Goal: Task Accomplishment & Management: Manage account settings

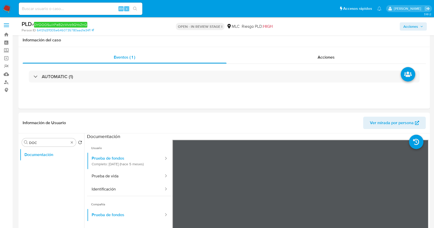
select select "10"
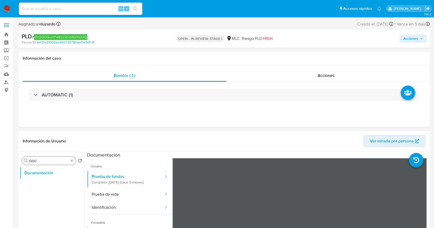
click at [51, 161] on input "DOC" at bounding box center [49, 161] width 40 height 5
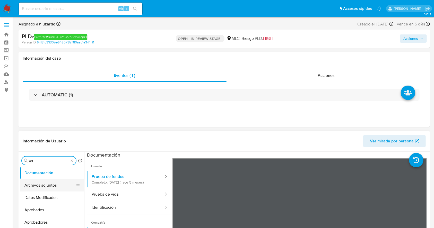
type input "ad"
click at [50, 183] on button "Archivos adjuntos" at bounding box center [50, 185] width 60 height 12
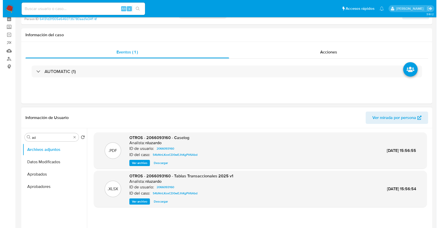
scroll to position [34, 0]
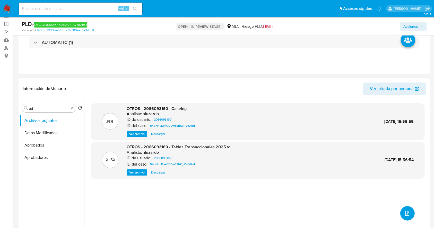
click at [410, 212] on button "upload-file" at bounding box center [407, 213] width 14 height 14
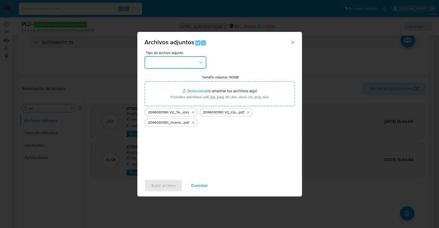
click at [198, 62] on icon "button" at bounding box center [200, 62] width 5 height 5
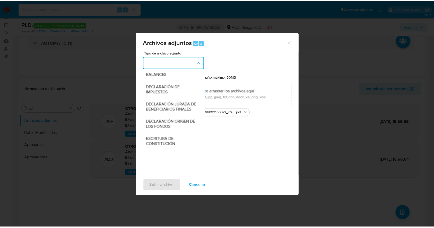
scroll to position [77, 0]
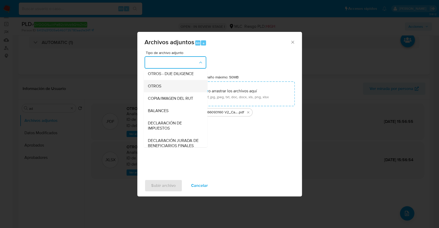
click at [158, 88] on span "OTROS" at bounding box center [154, 86] width 13 height 5
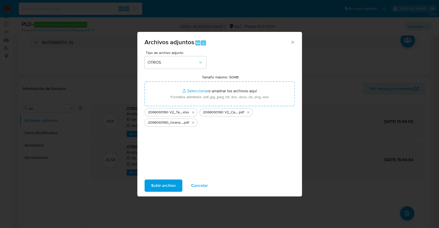
click at [166, 185] on span "Subir archivo" at bounding box center [163, 185] width 24 height 11
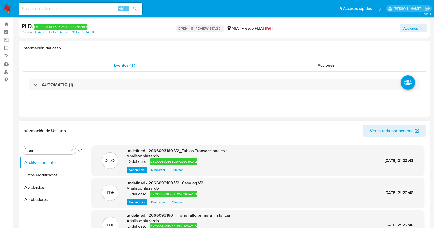
scroll to position [0, 0]
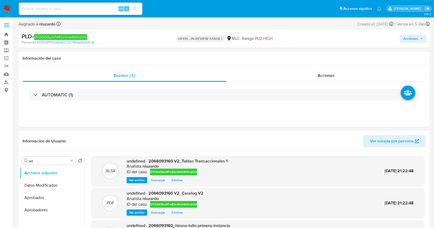
click at [103, 38] on div "PLD # DYOOOSuiXFeB2cWvb9QYoZnQ" at bounding box center [88, 37] width 133 height 8
copy div "PLD # DYOOOSuiXFeB2cWvb9QYoZnQ"
click at [90, 36] on div "PLD # DYOOOSuiXFeB2cWvb9QYoZnQ" at bounding box center [88, 37] width 133 height 8
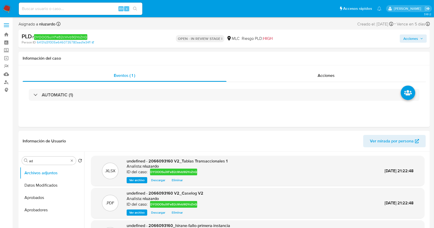
click at [90, 36] on div "PLD # DYOOOSuiXFeB2cWvb9QYoZnQ" at bounding box center [88, 37] width 133 height 8
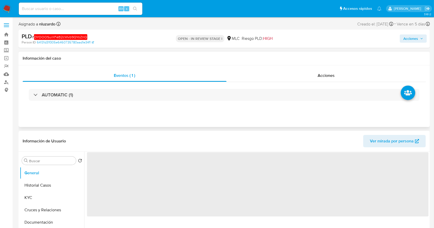
select select "10"
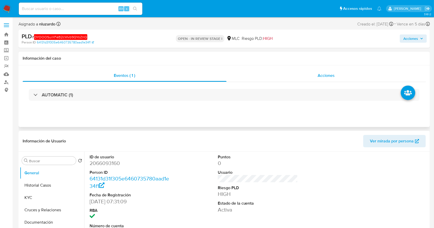
click at [328, 77] on span "Acciones" at bounding box center [326, 76] width 17 height 6
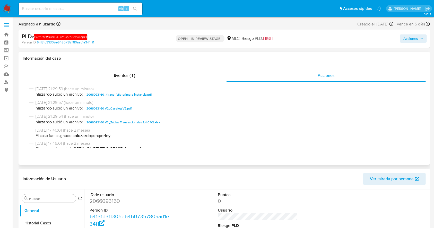
click at [154, 110] on span "nluzardo subió un archivo: 2066093160 V2_Caselog V2.pdf" at bounding box center [227, 109] width 382 height 6
click at [153, 109] on span "nluzardo subió un archivo: 2066093160 V2_Caselog V2.pdf" at bounding box center [227, 109] width 382 height 6
click at [152, 109] on span "nluzardo subió un archivo: 2066093160 V2_Caselog V2.pdf" at bounding box center [227, 109] width 382 height 6
click at [143, 108] on span "nluzardo subió un archivo: 2066093160 V2_Caselog V2.pdf" at bounding box center [227, 109] width 382 height 6
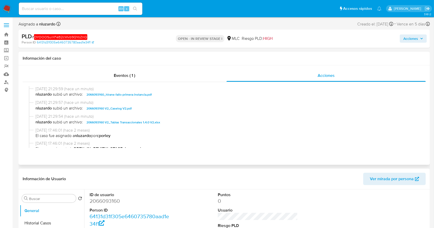
click at [143, 108] on span "nluzardo subió un archivo: 2066093160 V2_Caselog V2.pdf" at bounding box center [227, 109] width 382 height 6
click at [419, 39] on span "Acciones" at bounding box center [413, 38] width 20 height 7
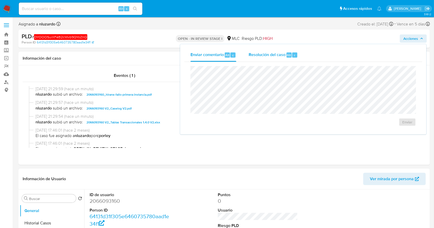
click at [272, 60] on div "Resolución del caso Alt r" at bounding box center [273, 54] width 49 height 13
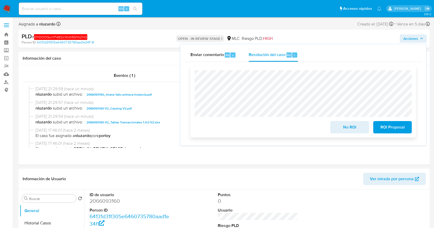
click at [387, 130] on span "ROI Proposal" at bounding box center [392, 127] width 25 height 11
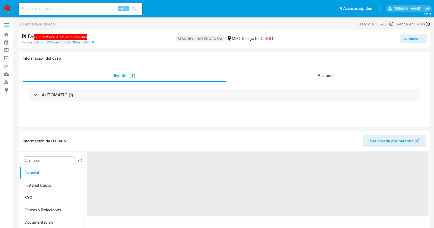
select select "10"
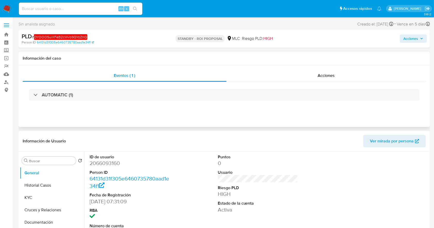
click at [301, 68] on div "Eventos ( 1 ) Acciones AUTOMATIC (1)" at bounding box center [224, 96] width 411 height 62
click at [304, 75] on div "Acciones" at bounding box center [327, 76] width 200 height 12
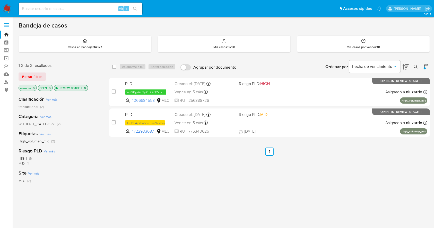
click at [347, 168] on div "select-all-cases-checkbox Asignarme a mí Borrar selección Agrupar por documento…" at bounding box center [269, 175] width 321 height 233
drag, startPoint x: 156, startPoint y: 101, endPoint x: 141, endPoint y: 185, distance: 84.5
click at [141, 185] on div "select-all-cases-checkbox Asignarme a mí Borrar selección Agrupar por documento…" at bounding box center [269, 175] width 321 height 233
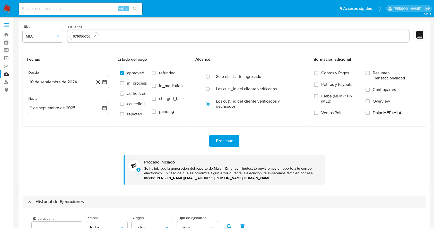
select select "10"
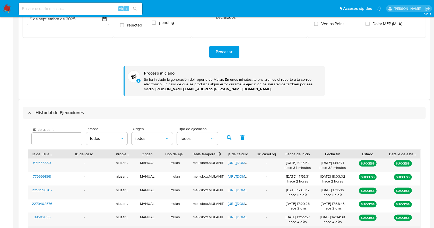
scroll to position [203, 0]
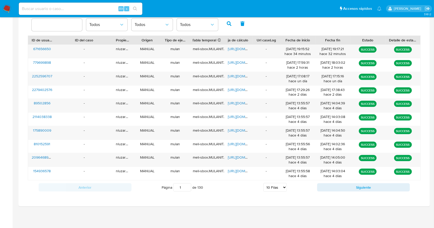
click at [19, 125] on div "Historial de Ejecuciones ID de usuario Estado Todos Origen Todos Tipo de ejecuc…" at bounding box center [224, 96] width 411 height 221
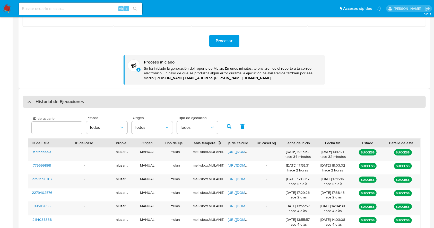
click at [55, 100] on h3 "Historial de Ejecuciones" at bounding box center [60, 102] width 48 height 6
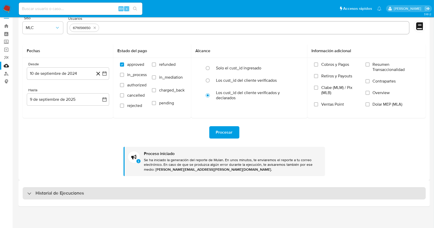
click at [48, 191] on h3 "Historial de Ejecuciones" at bounding box center [60, 194] width 48 height 6
select select "10"
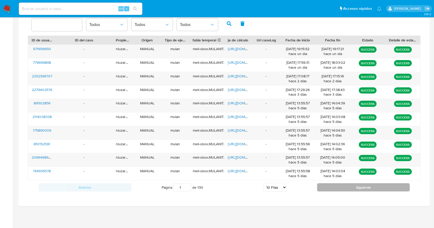
click at [360, 187] on button "Siguiente" at bounding box center [363, 188] width 93 height 8
click at [387, 189] on button "Siguiente" at bounding box center [363, 188] width 93 height 8
type input "3"
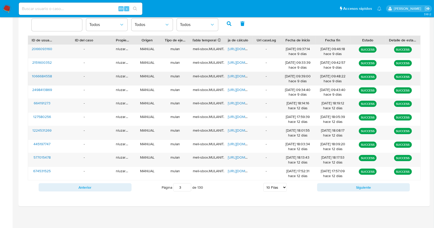
click at [64, 77] on div "-" at bounding box center [84, 78] width 56 height 13
click at [59, 79] on div "-" at bounding box center [84, 78] width 56 height 13
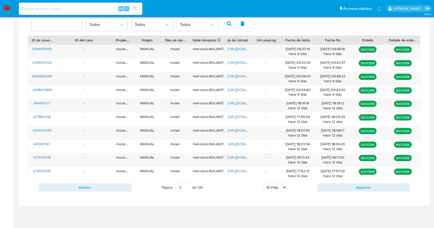
click at [25, 77] on div "ID de usuario Estado Todos Origen Todos Tipo de ejecución Todos ID de usuario I…" at bounding box center [224, 102] width 403 height 195
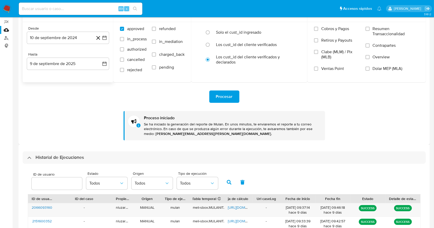
scroll to position [0, 0]
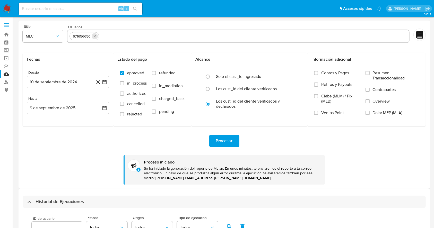
click at [95, 34] on icon "quitar 671656650" at bounding box center [95, 36] width 4 height 4
click at [96, 37] on input "text" at bounding box center [239, 36] width 338 height 8
paste input "1066684558"
type input "1066684558"
click at [220, 136] on span "Procesar" at bounding box center [224, 140] width 17 height 11
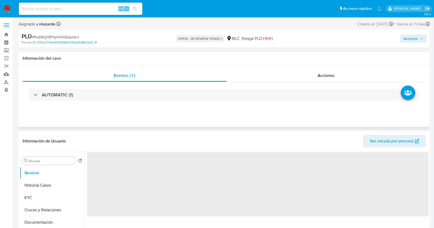
select select "10"
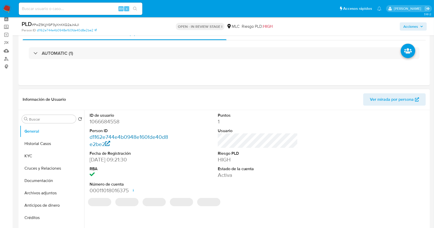
scroll to position [34, 0]
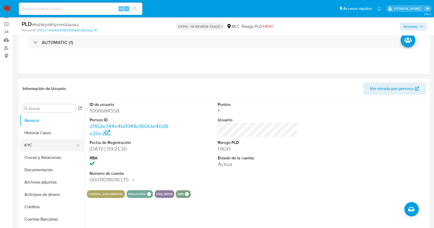
click at [26, 144] on button "KYC" at bounding box center [50, 145] width 60 height 12
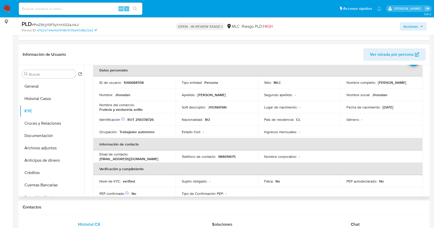
scroll to position [0, 0]
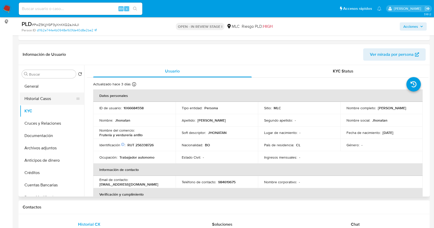
click at [43, 94] on button "Historial Casos" at bounding box center [50, 99] width 60 height 12
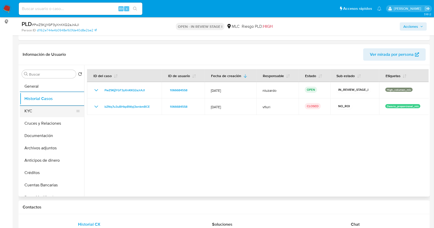
click at [47, 112] on button "KYC" at bounding box center [50, 111] width 60 height 12
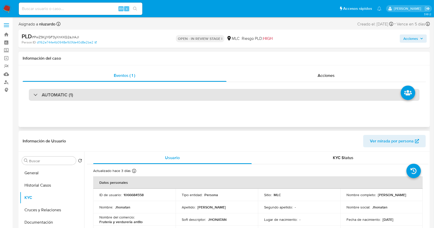
click at [152, 96] on div "AUTOMATIC (1)" at bounding box center [224, 95] width 391 height 12
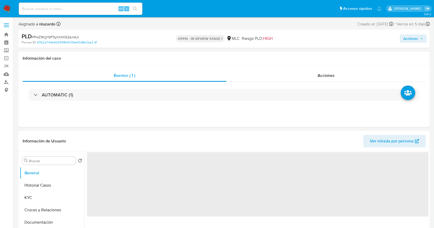
select select "10"
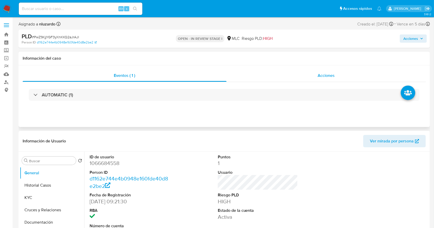
click at [318, 73] on span "Acciones" at bounding box center [326, 76] width 17 height 6
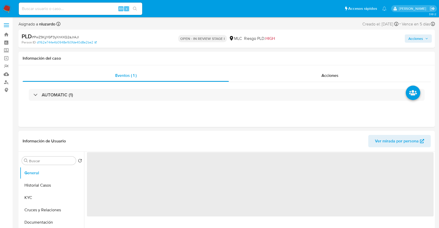
select select "10"
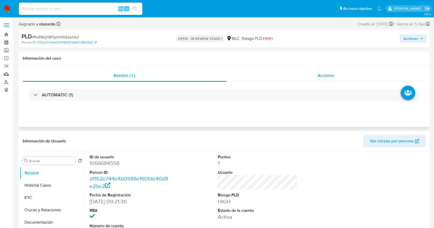
click at [312, 76] on div "Acciones" at bounding box center [327, 76] width 200 height 12
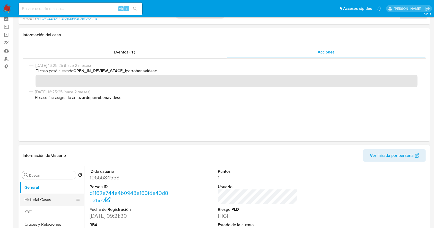
scroll to position [34, 0]
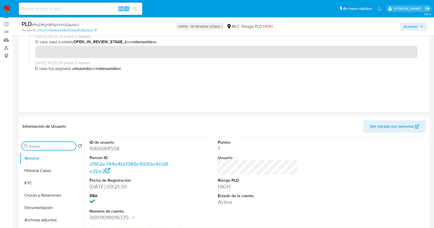
click at [49, 147] on input "Buscar" at bounding box center [51, 146] width 45 height 5
type input "AD"
click at [46, 170] on button "Archivos adjuntos" at bounding box center [50, 171] width 60 height 12
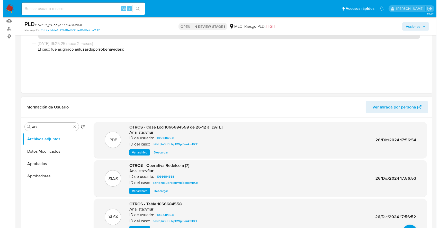
scroll to position [68, 0]
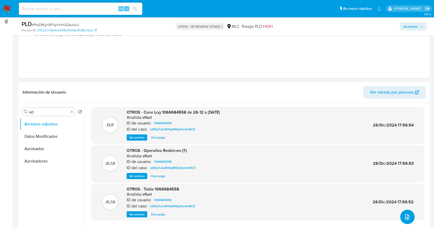
click at [408, 214] on icon "upload-file" at bounding box center [407, 217] width 6 height 6
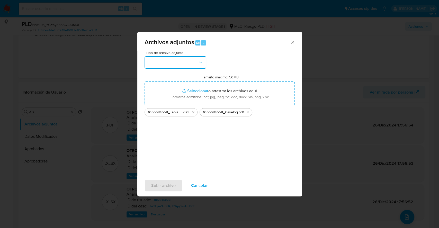
click at [202, 61] on icon "button" at bounding box center [200, 62] width 5 height 5
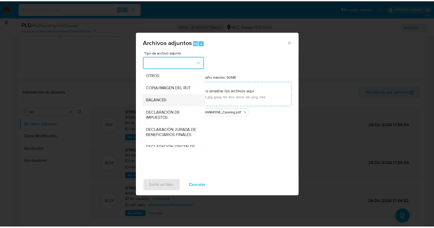
scroll to position [77, 0]
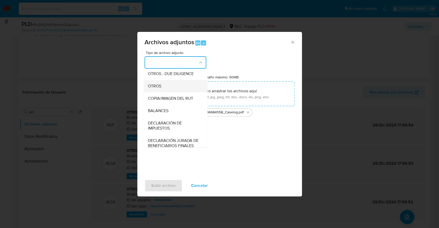
click at [163, 92] on div "OTROS" at bounding box center [174, 86] width 53 height 12
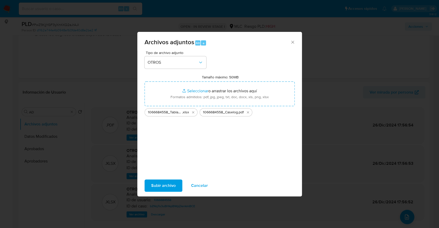
click at [164, 180] on span "Subir archivo" at bounding box center [163, 185] width 24 height 11
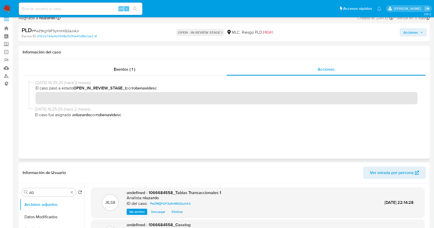
scroll to position [0, 0]
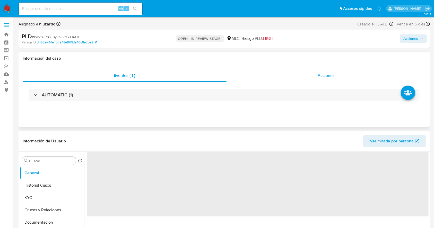
click at [342, 76] on div "Acciones" at bounding box center [327, 76] width 200 height 12
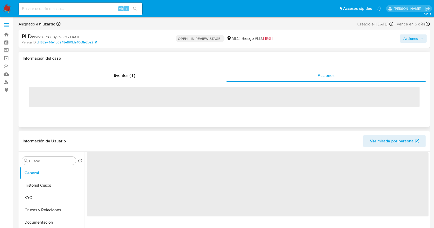
select select "10"
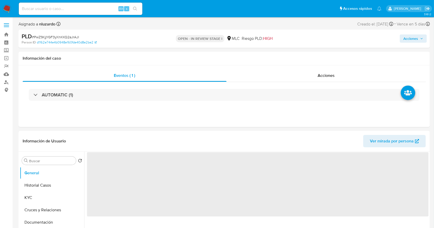
select select "10"
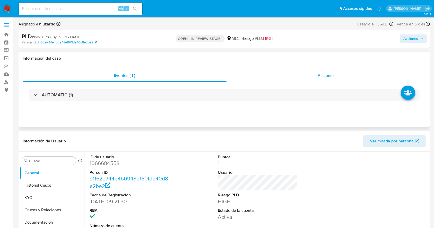
drag, startPoint x: 272, startPoint y: 92, endPoint x: 269, endPoint y: 76, distance: 16.0
click at [247, 81] on div "Acciones" at bounding box center [327, 76] width 200 height 12
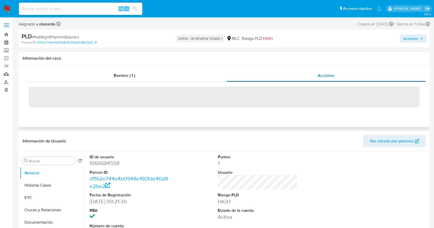
click at [331, 77] on span "Acciones" at bounding box center [326, 76] width 17 height 6
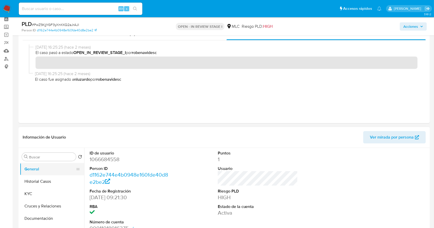
scroll to position [34, 0]
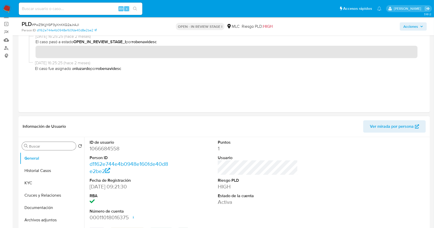
click at [39, 145] on input "Buscar" at bounding box center [51, 146] width 45 height 5
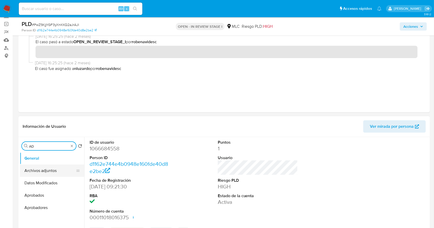
type input "AD"
click at [47, 173] on button "Archivos adjuntos" at bounding box center [50, 171] width 60 height 12
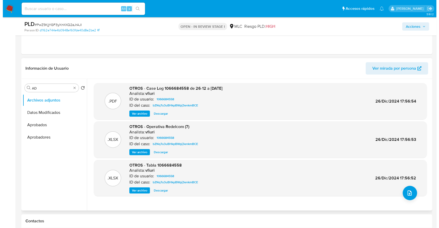
scroll to position [103, 0]
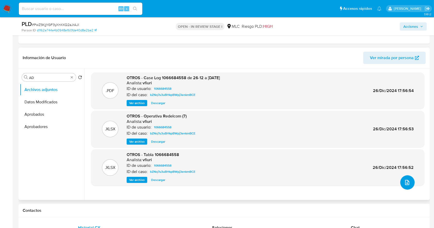
click at [405, 183] on icon "upload-file" at bounding box center [407, 182] width 4 height 5
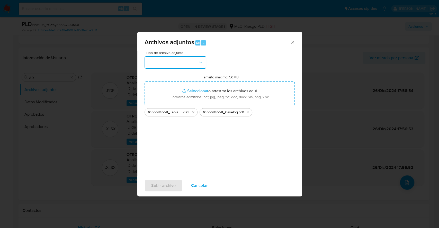
click at [200, 64] on icon "button" at bounding box center [200, 62] width 5 height 5
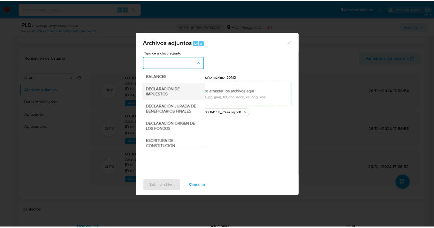
scroll to position [77, 0]
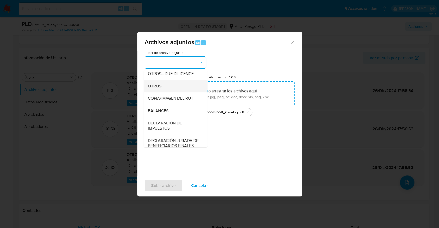
click at [164, 91] on div "OTROS" at bounding box center [174, 86] width 53 height 12
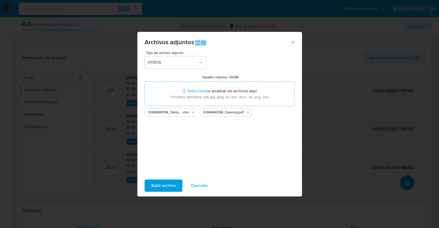
click at [172, 187] on span "Subir archivo" at bounding box center [163, 185] width 24 height 11
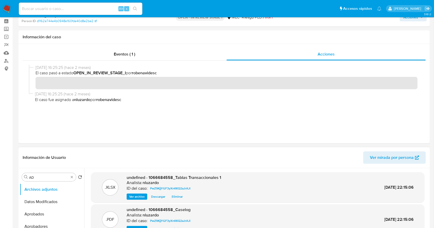
scroll to position [0, 0]
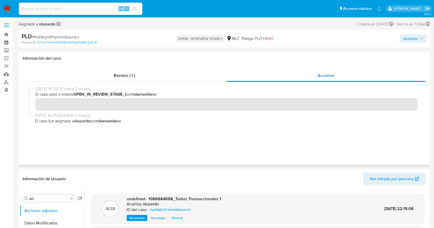
click at [320, 78] on span "Acciones" at bounding box center [326, 76] width 17 height 6
click at [127, 79] on div "Eventos ( 1 )" at bounding box center [125, 76] width 204 height 12
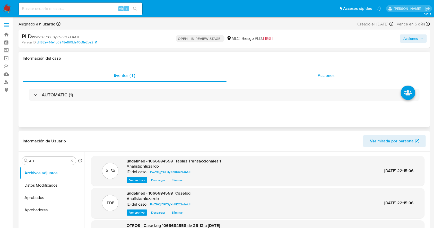
click at [336, 73] on div "Acciones" at bounding box center [327, 76] width 200 height 12
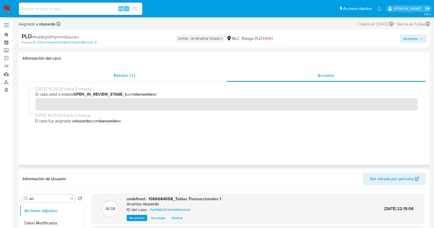
click at [151, 75] on div "Eventos ( 1 )" at bounding box center [125, 76] width 204 height 12
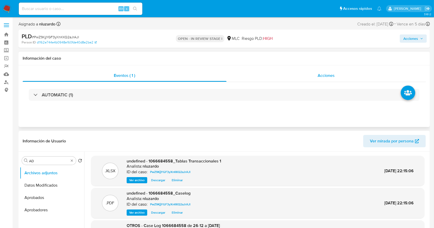
click at [300, 80] on div "Acciones" at bounding box center [327, 76] width 200 height 12
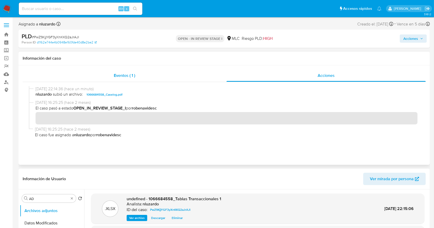
click at [124, 76] on span "Eventos ( 1 )" at bounding box center [124, 76] width 21 height 6
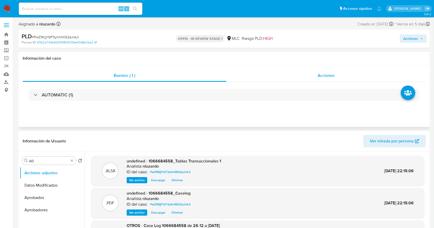
click at [338, 77] on div "Acciones" at bounding box center [327, 76] width 200 height 12
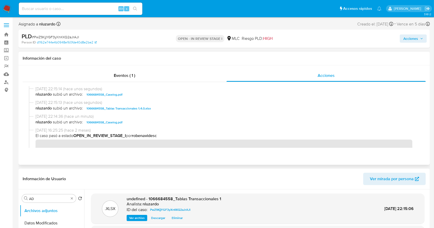
click at [145, 97] on span "nluzardo subió un archivo: 1066684558_Caselog.pdf" at bounding box center [227, 95] width 382 height 6
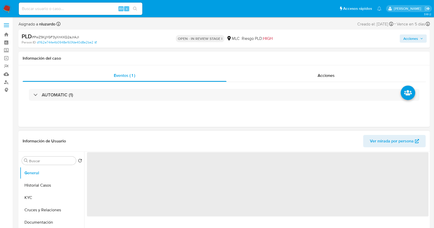
select select "10"
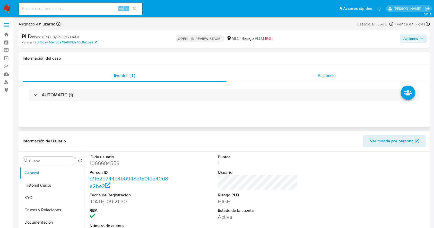
click at [311, 73] on div "Acciones" at bounding box center [327, 76] width 200 height 12
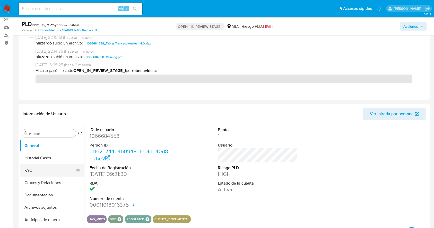
scroll to position [68, 0]
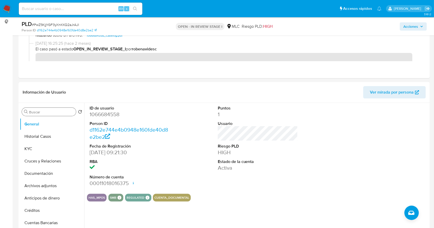
click at [49, 113] on input "Buscar" at bounding box center [51, 112] width 45 height 5
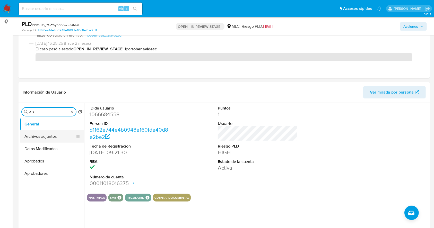
type input "AD"
click at [49, 135] on button "Archivos adjuntos" at bounding box center [50, 137] width 60 height 12
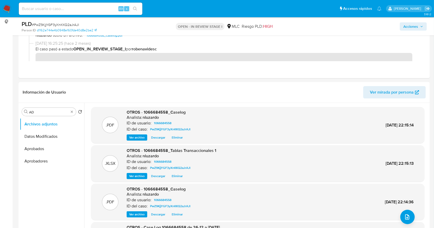
scroll to position [0, 0]
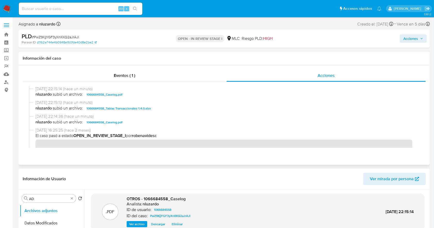
click at [148, 93] on span "nluzardo subió un archivo: 1066684558_Caselog.pdf" at bounding box center [227, 95] width 382 height 6
click at [410, 37] on span "Acciones" at bounding box center [410, 38] width 15 height 8
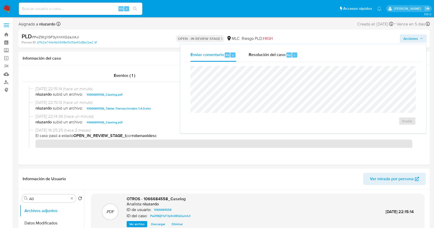
click at [281, 57] on span "Resolución del caso" at bounding box center [267, 55] width 37 height 6
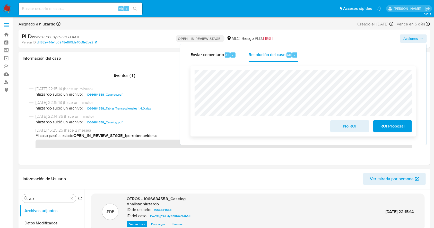
click at [354, 132] on span "No ROI" at bounding box center [349, 126] width 25 height 11
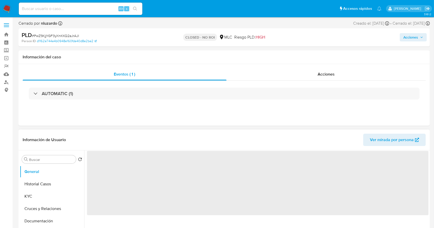
select select "10"
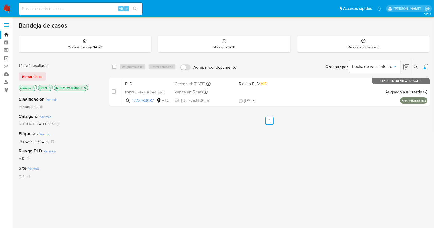
click at [297, 139] on div "select-all-cases-checkbox Asignarme a mí Borrar selección Agrupar por documento…" at bounding box center [269, 175] width 321 height 233
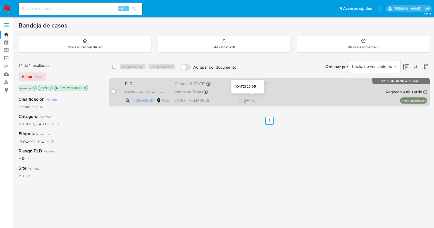
click at [238, 100] on div "PLD FGlX1E4jtsbaSpRBfeZh5avo 1722933687 MLC Riesgo PLD: MID Creado el: [DATE] C…" at bounding box center [275, 92] width 304 height 26
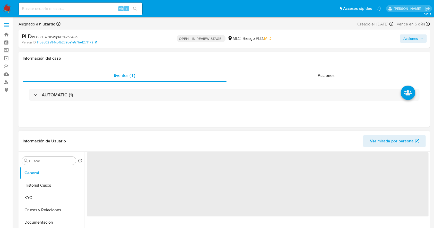
select select "10"
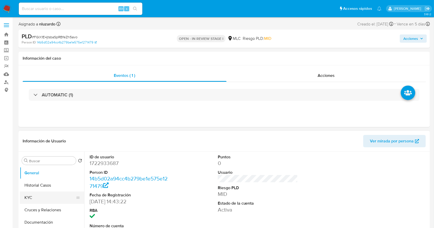
click at [40, 171] on button "KYC" at bounding box center [50, 198] width 60 height 12
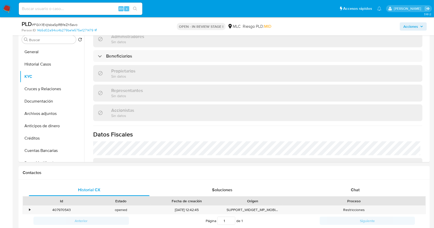
scroll to position [339, 0]
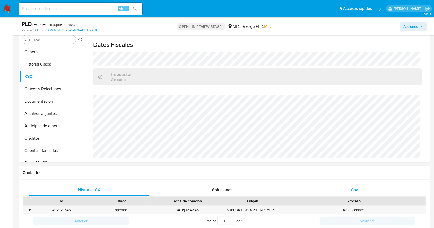
click at [329, 171] on span "Chat" at bounding box center [355, 190] width 9 height 6
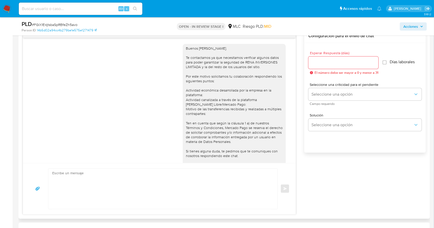
scroll to position [74, 0]
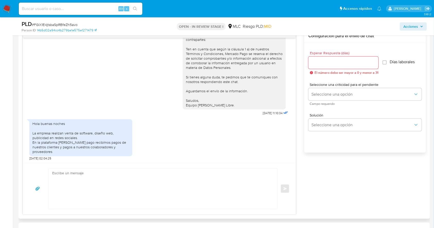
click at [65, 133] on div "Hola buenas noches La empresa realizan venta de software, diseño web, publicida…" at bounding box center [80, 138] width 97 height 33
click at [82, 133] on div "Hola buenas noches La empresa realizan venta de software, diseño web, publicida…" at bounding box center [80, 138] width 97 height 33
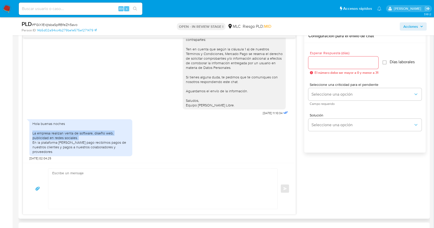
click at [82, 133] on div "Hola buenas noches La empresa realizan venta de software, diseño web, publicida…" at bounding box center [80, 138] width 97 height 33
click at [39, 143] on div "Hola buenas noches La empresa realizan venta de software, diseño web, publicida…" at bounding box center [80, 138] width 97 height 33
click at [58, 147] on div "Hola buenas noches La empresa realizan venta de software, diseño web, publicida…" at bounding box center [80, 138] width 97 height 33
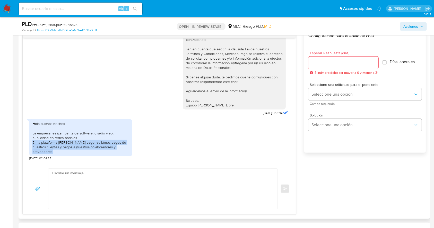
click at [58, 147] on div "Hola buenas noches La empresa realizan venta de software, diseño web, publicida…" at bounding box center [80, 138] width 97 height 33
click at [63, 149] on div "Hola buenas noches La empresa realizan venta de software, diseño web, publicida…" at bounding box center [80, 138] width 97 height 33
click at [77, 150] on div "Hola buenas noches La empresa realizan venta de software, diseño web, publicida…" at bounding box center [80, 138] width 97 height 33
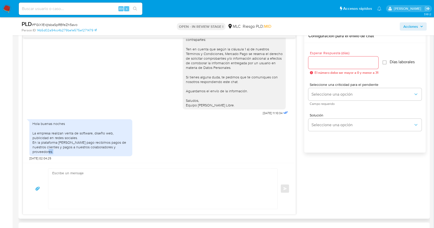
click at [77, 150] on div "Hola buenas noches La empresa realizan venta de software, diseño web, publicida…" at bounding box center [80, 138] width 97 height 33
click at [171, 153] on div "Hola buenas noches La empresa realizan venta de software, diseño web, publicida…" at bounding box center [159, 139] width 260 height 44
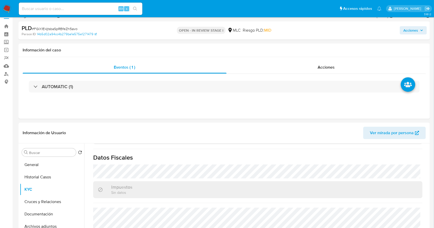
scroll to position [0, 0]
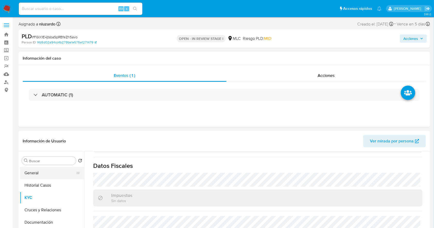
click at [35, 171] on button "General" at bounding box center [50, 173] width 60 height 12
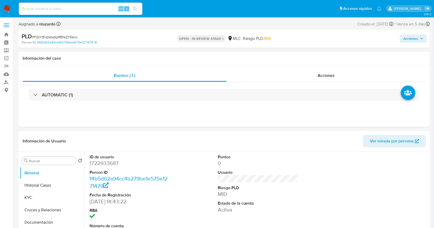
click at [112, 162] on dd "1722933687" at bounding box center [130, 163] width 80 height 7
copy dd "1722933687"
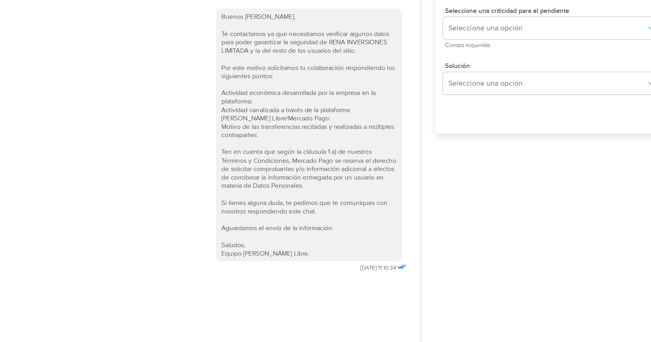
scroll to position [274, 0]
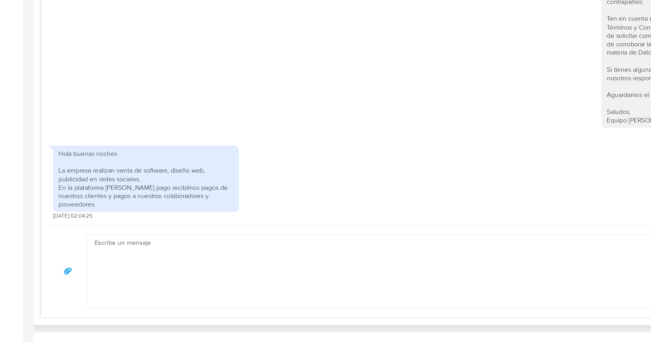
click at [54, 171] on div "Buenos días, Luis. Te contactamos ya que necesitamos verificar algunos datos pa…" at bounding box center [234, 155] width 410 height 151
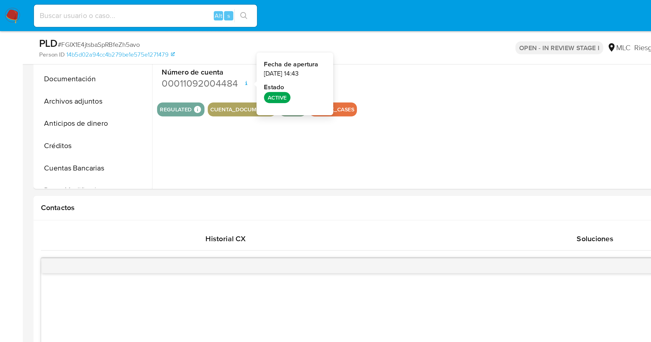
scroll to position [132, 0]
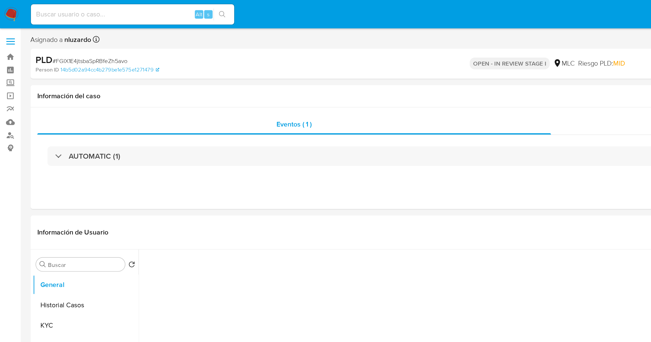
select select "10"
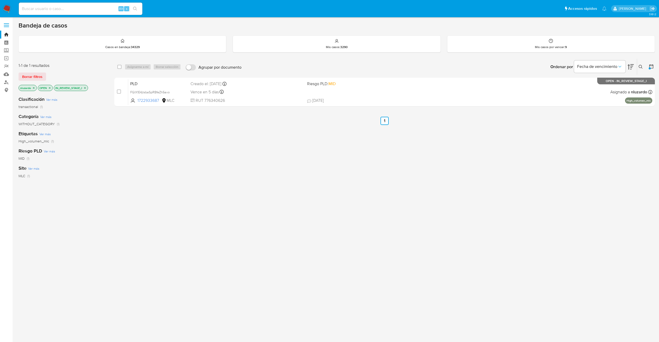
click at [85, 88] on icon "close-filter" at bounding box center [84, 88] width 3 height 3
